Goal: Task Accomplishment & Management: Complete application form

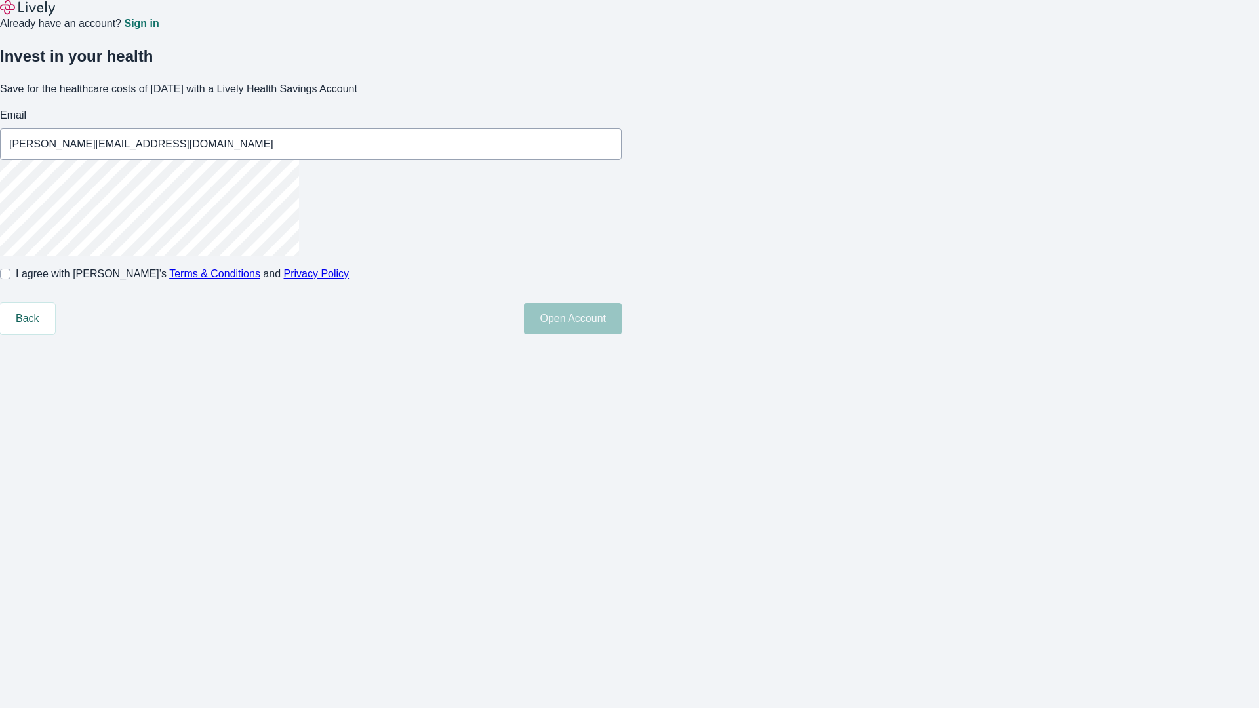
click at [10, 279] on input "I agree with Lively’s Terms & Conditions and Privacy Policy" at bounding box center [5, 274] width 10 height 10
checkbox input "true"
click at [622, 334] on button "Open Account" at bounding box center [573, 318] width 98 height 31
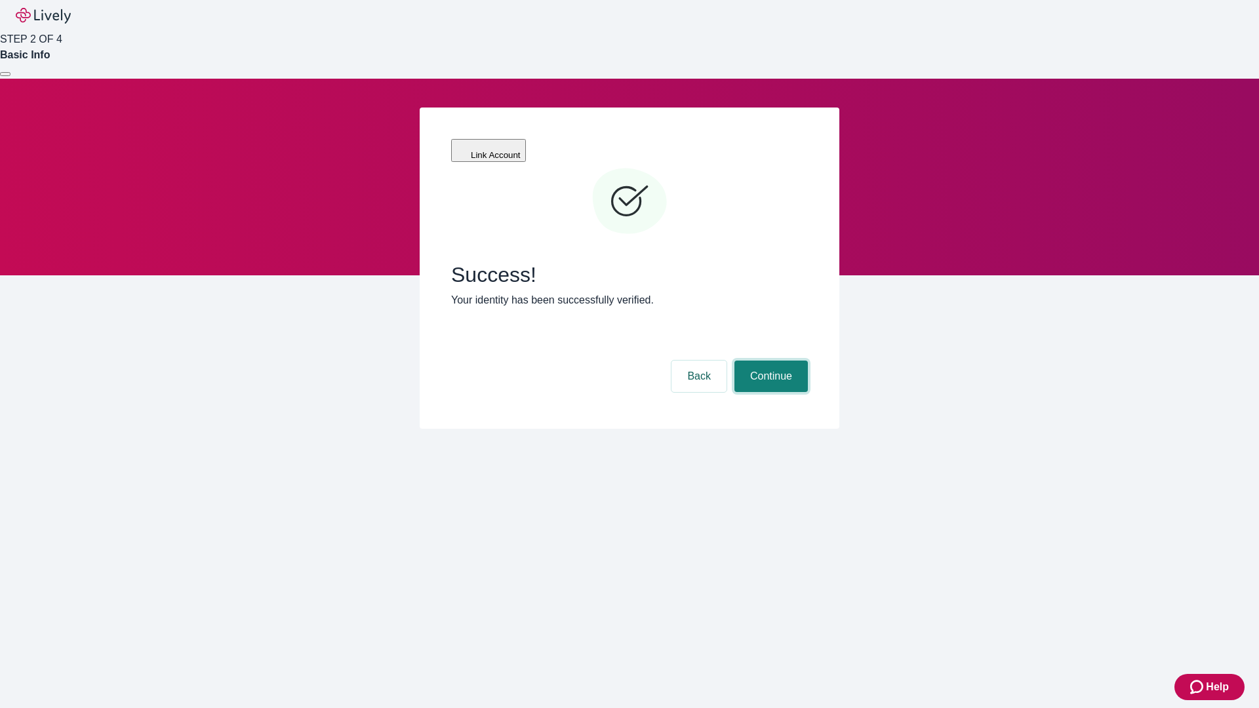
click at [769, 361] on button "Continue" at bounding box center [771, 376] width 73 height 31
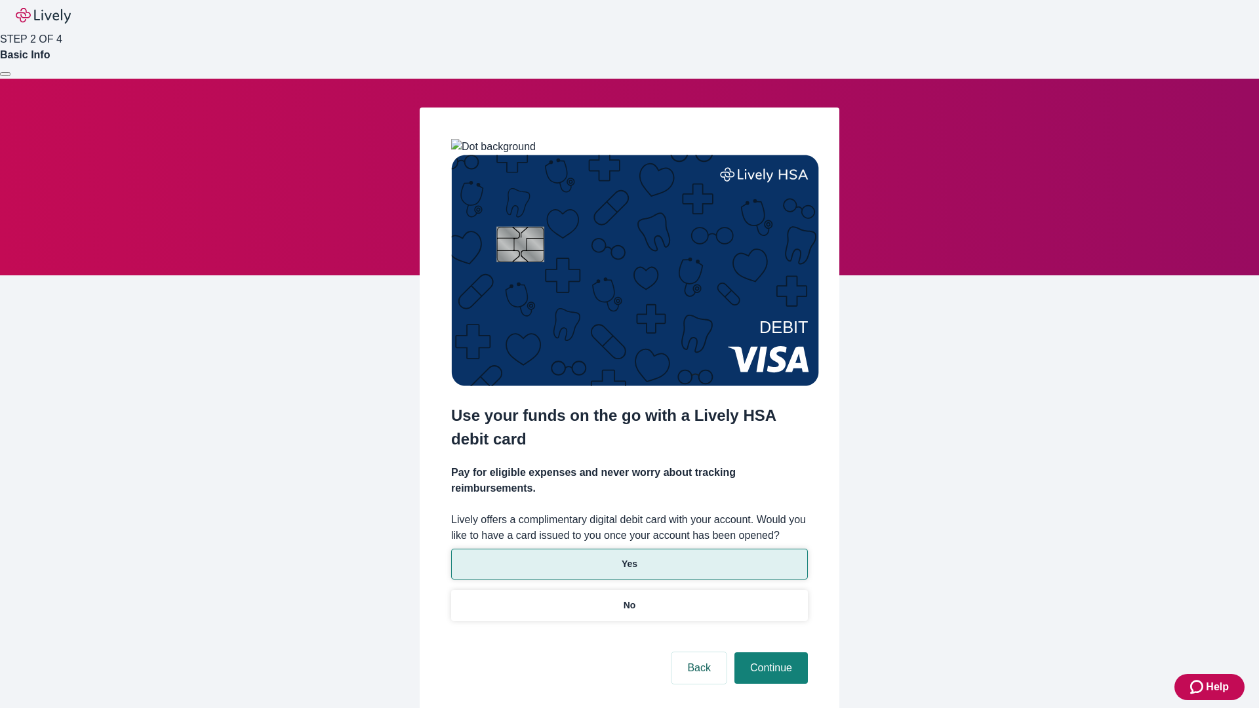
click at [629, 557] on p "Yes" at bounding box center [630, 564] width 16 height 14
click at [769, 653] on button "Continue" at bounding box center [771, 668] width 73 height 31
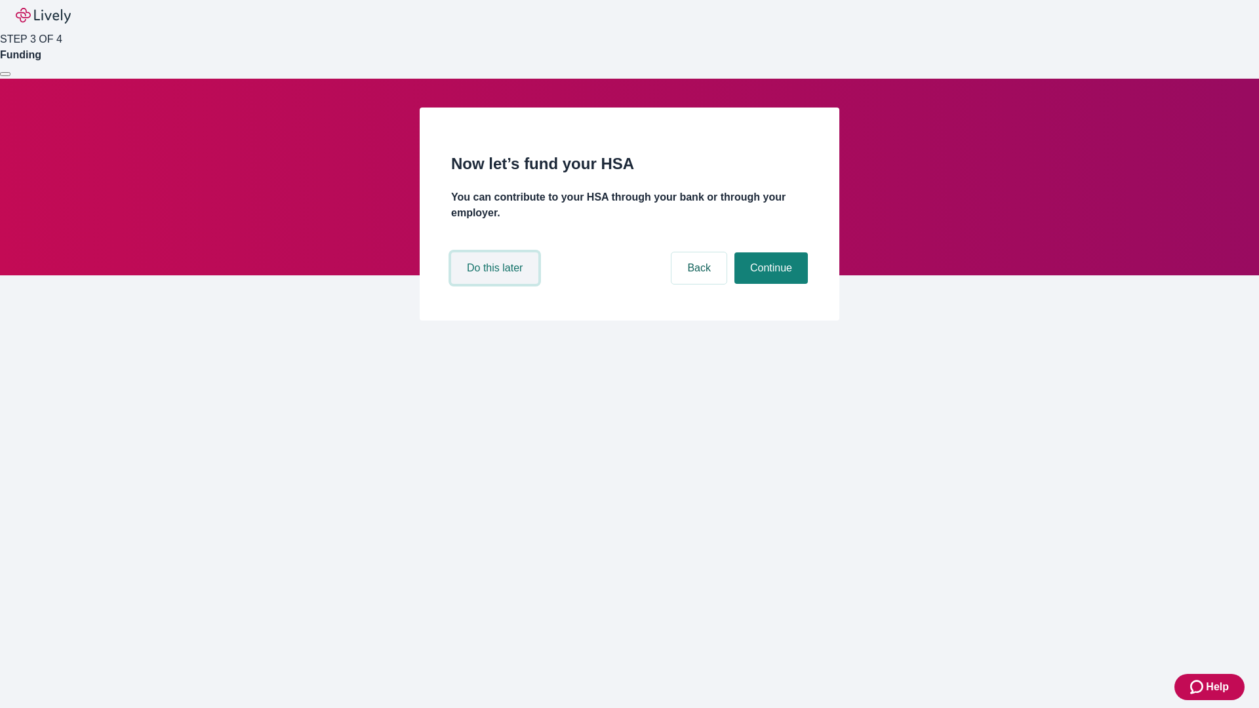
click at [496, 284] on button "Do this later" at bounding box center [494, 268] width 87 height 31
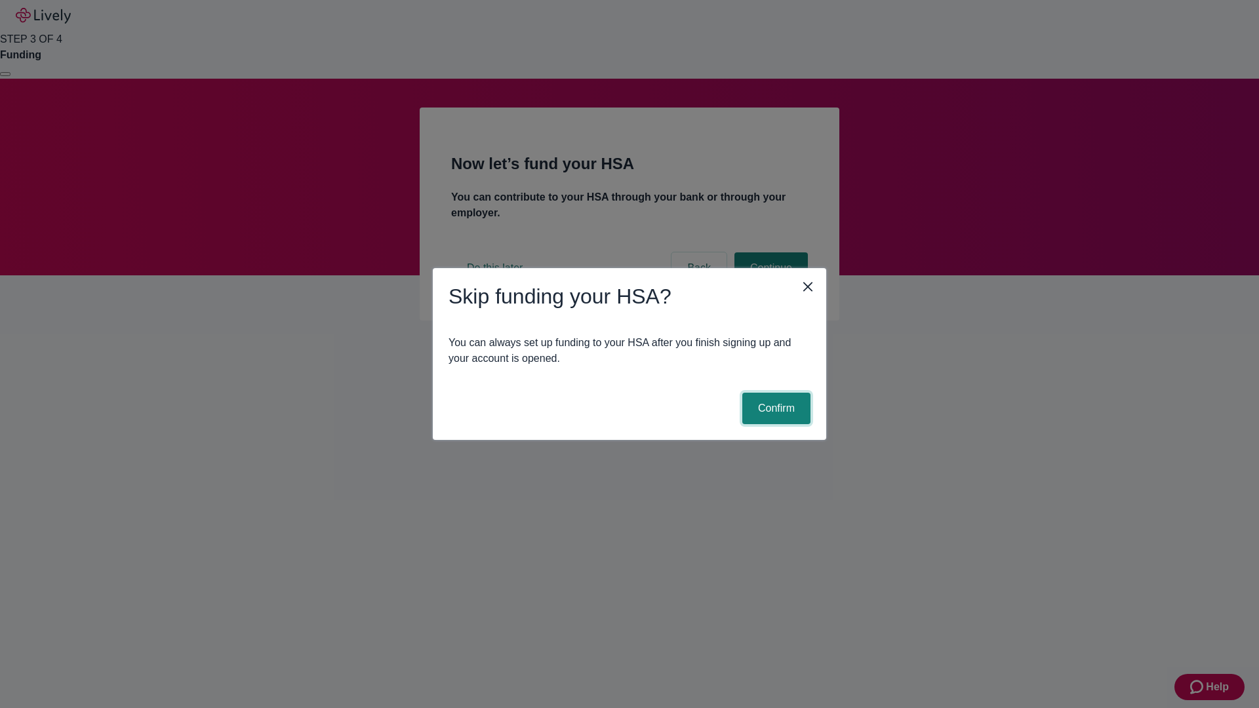
click at [775, 409] on button "Confirm" at bounding box center [776, 408] width 68 height 31
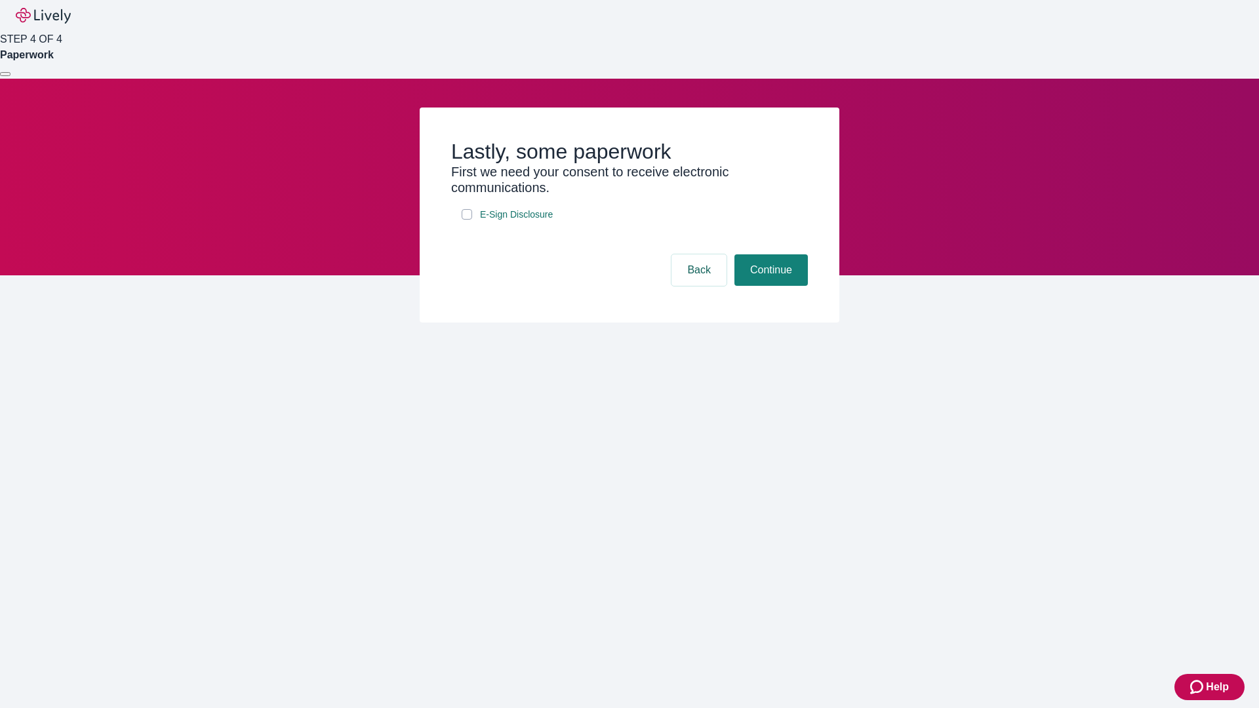
click at [467, 220] on input "E-Sign Disclosure" at bounding box center [467, 214] width 10 height 10
checkbox input "true"
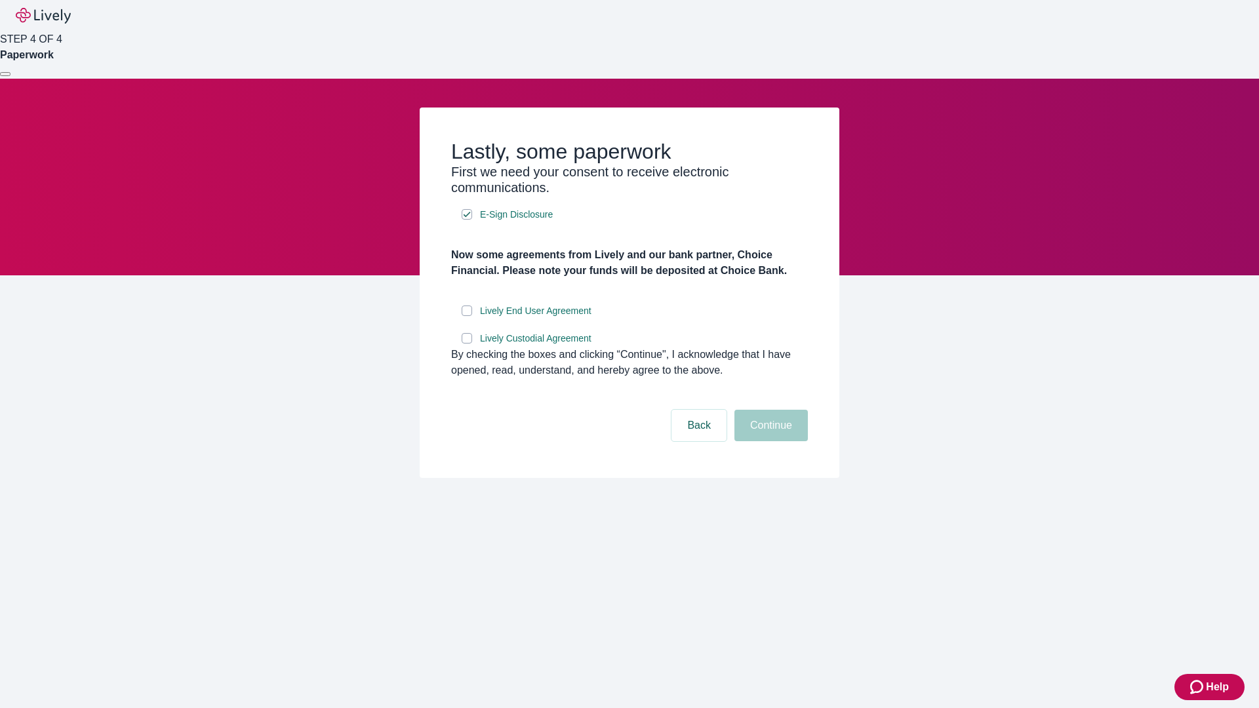
click at [467, 316] on input "Lively End User Agreement" at bounding box center [467, 311] width 10 height 10
checkbox input "true"
click at [467, 344] on input "Lively Custodial Agreement" at bounding box center [467, 338] width 10 height 10
checkbox input "true"
click at [769, 441] on button "Continue" at bounding box center [771, 425] width 73 height 31
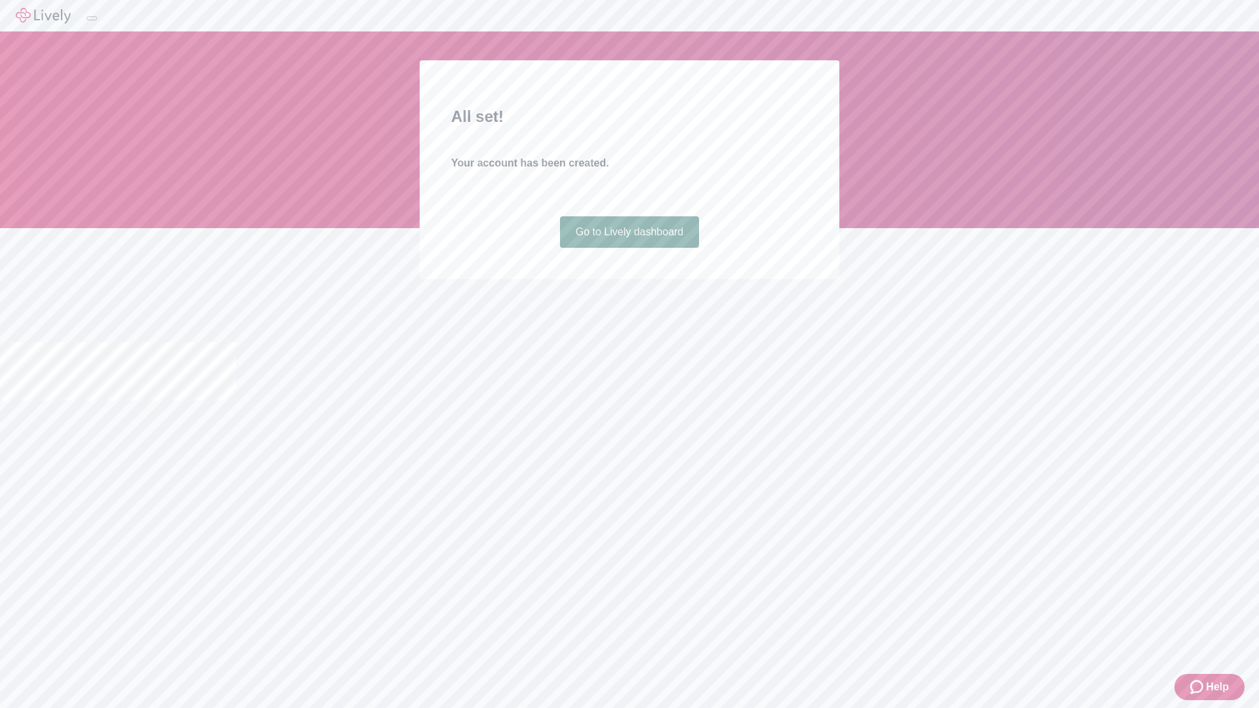
click at [629, 248] on link "Go to Lively dashboard" at bounding box center [630, 231] width 140 height 31
